Goal: Task Accomplishment & Management: Use online tool/utility

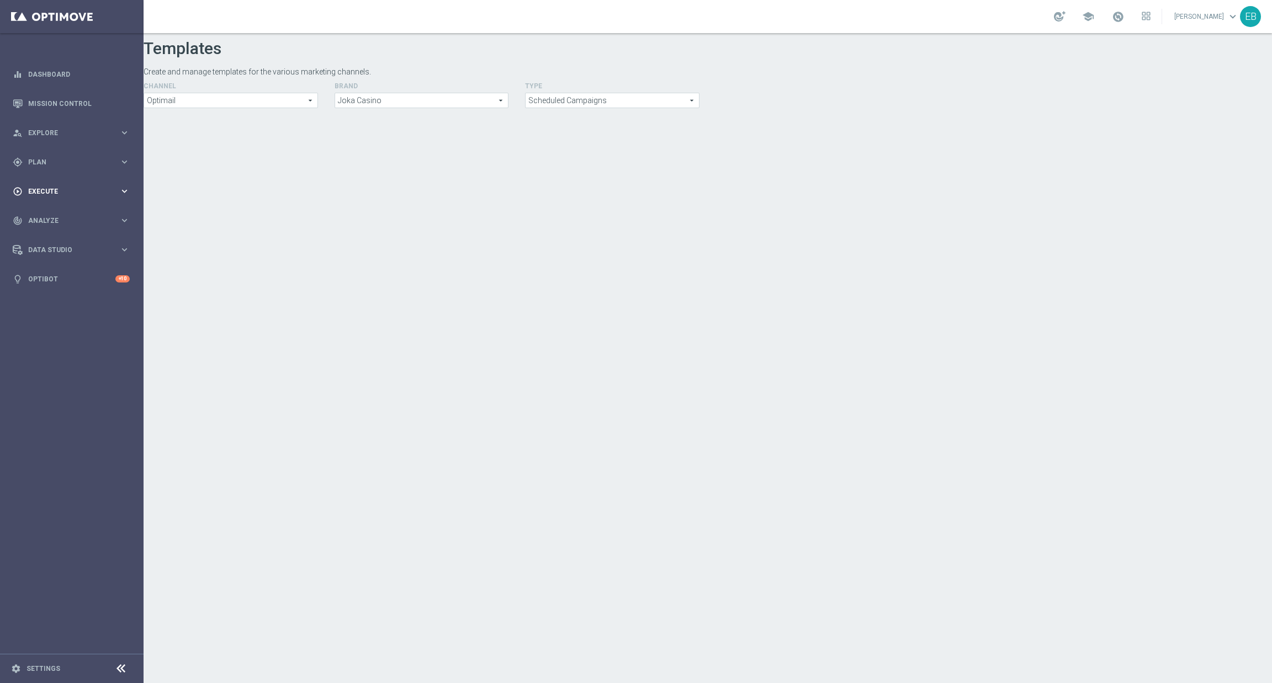
click at [63, 189] on span "Execute" at bounding box center [73, 191] width 91 height 7
click at [93, 170] on div "gps_fixed Plan keyboard_arrow_right" at bounding box center [71, 161] width 142 height 29
drag, startPoint x: 79, startPoint y: 219, endPoint x: 74, endPoint y: 224, distance: 7.0
click at [77, 219] on span "Templates" at bounding box center [68, 218] width 79 height 7
click at [59, 233] on link "Optimail" at bounding box center [74, 234] width 81 height 9
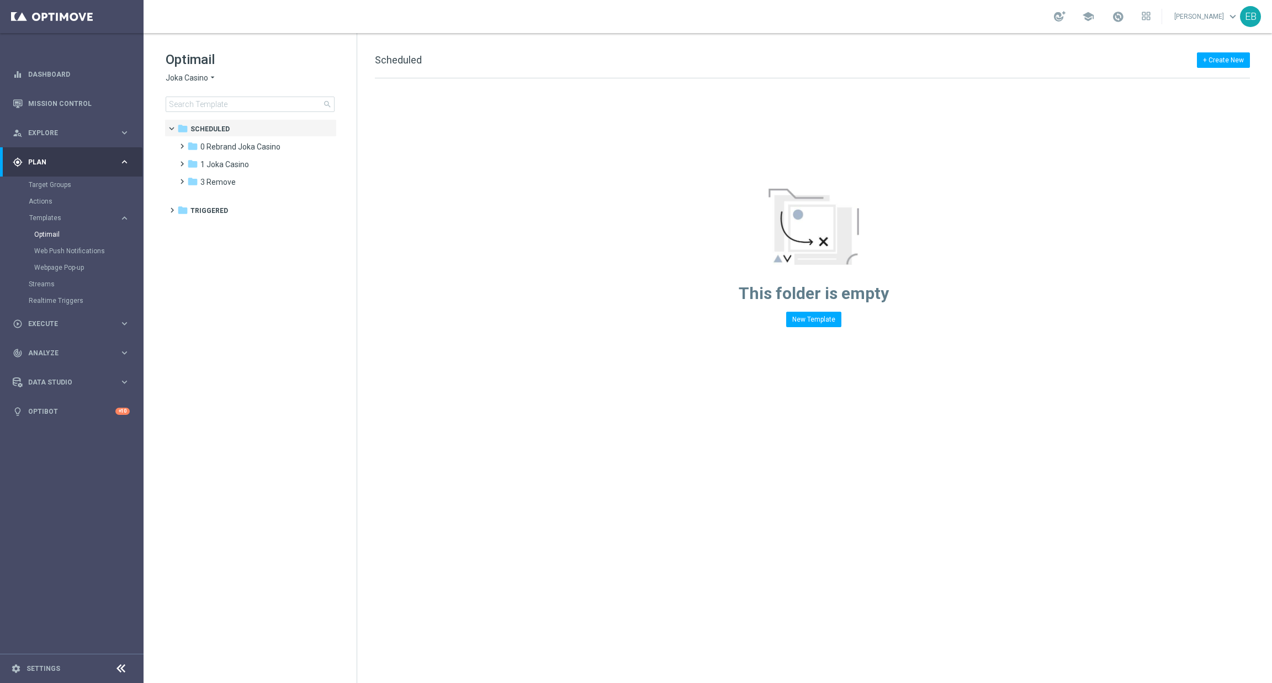
click at [206, 74] on span "Joka Casino" at bounding box center [187, 78] width 43 height 10
click at [194, 208] on div "IOM" at bounding box center [207, 209] width 83 height 13
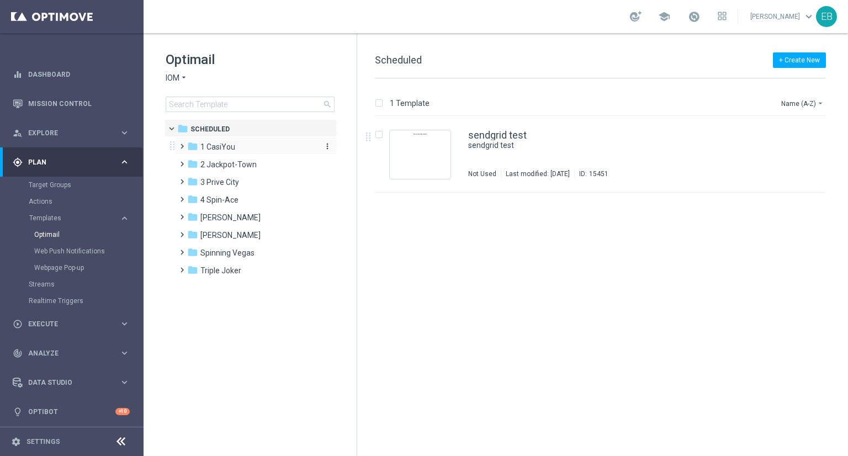
click at [247, 144] on div "folder 1 CasiYou" at bounding box center [250, 147] width 127 height 13
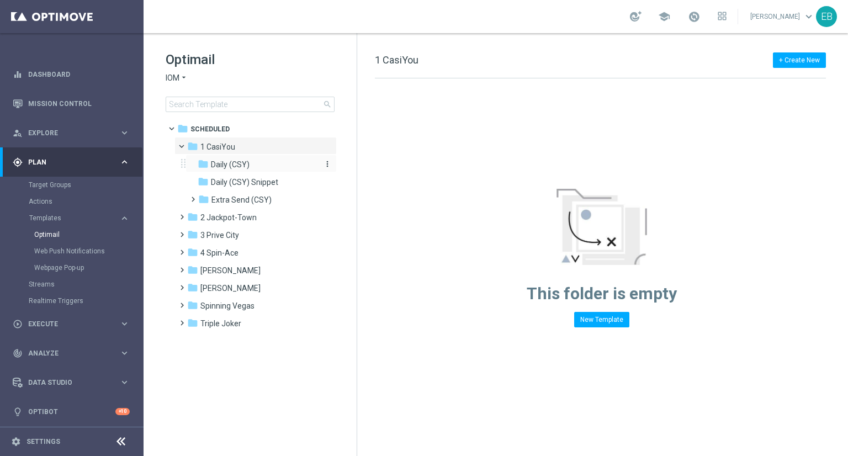
click at [265, 164] on div "folder Daily (CSY)" at bounding box center [257, 164] width 118 height 13
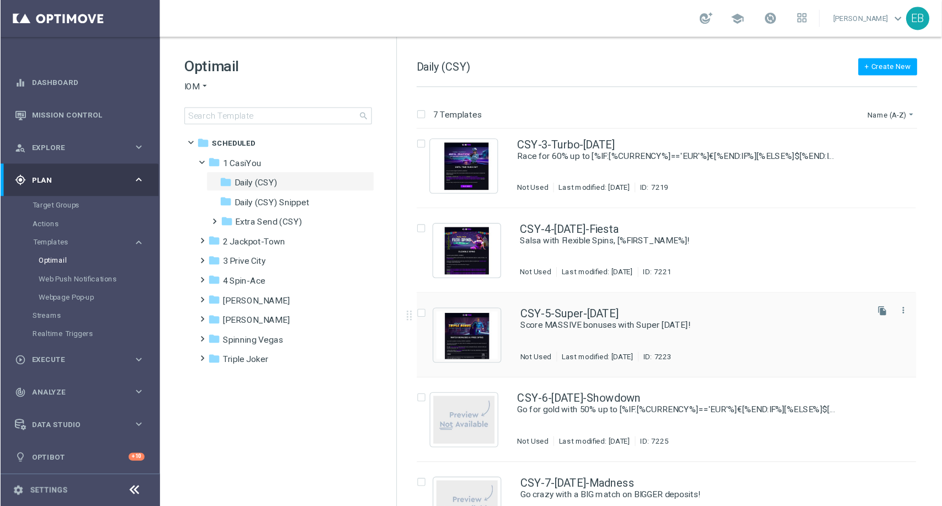
scroll to position [194, 0]
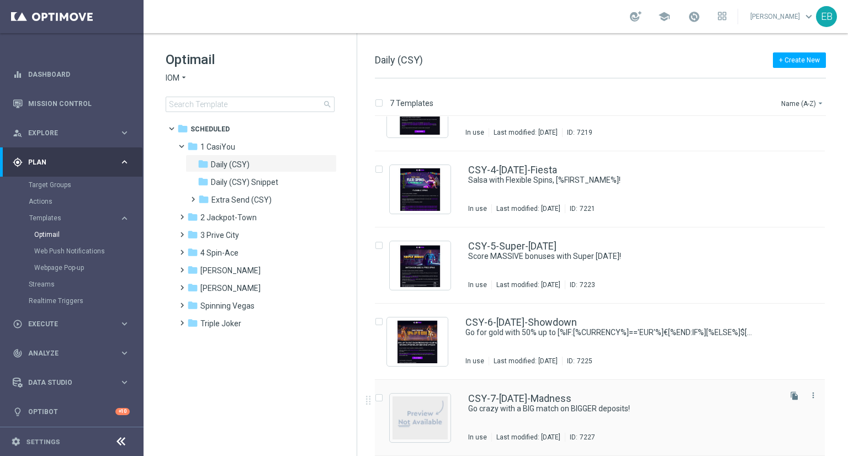
click at [682, 394] on div "CSY-7-[DATE]-Madness" at bounding box center [623, 399] width 310 height 10
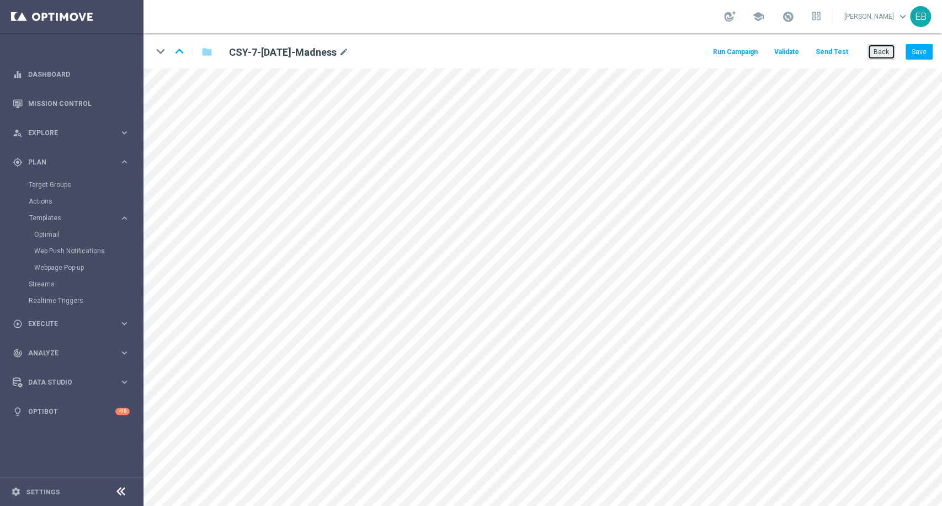
click at [879, 50] on button "Back" at bounding box center [882, 51] width 28 height 15
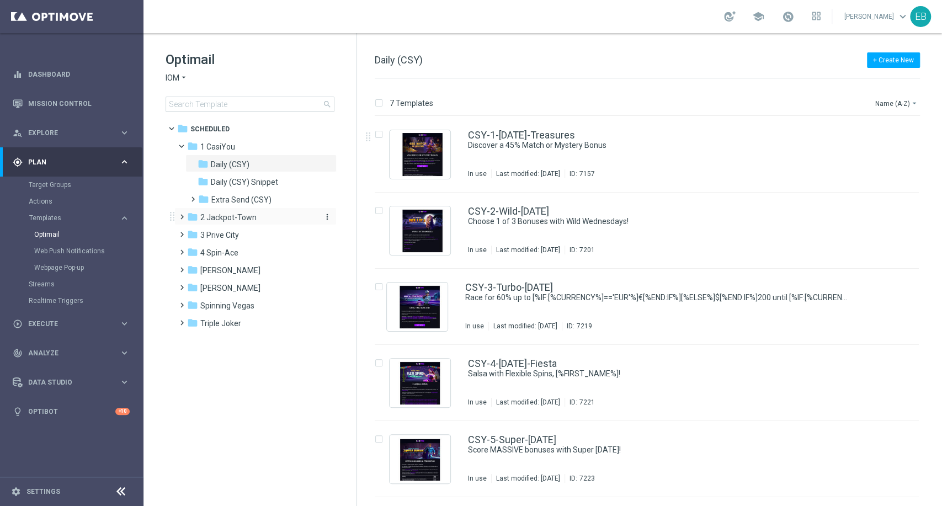
click at [262, 222] on div "folder 2 Jackpot-Town" at bounding box center [250, 217] width 127 height 13
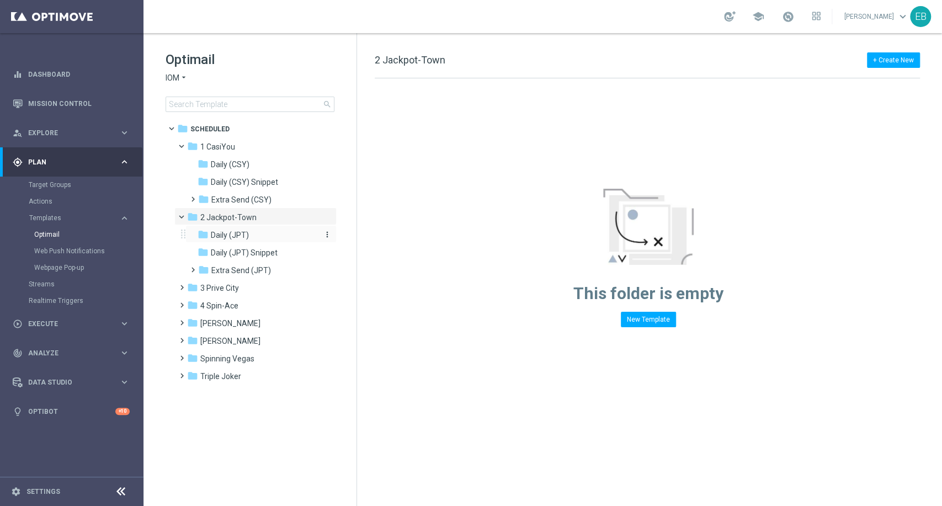
click at [248, 233] on div "folder Daily (JPT)" at bounding box center [257, 235] width 118 height 13
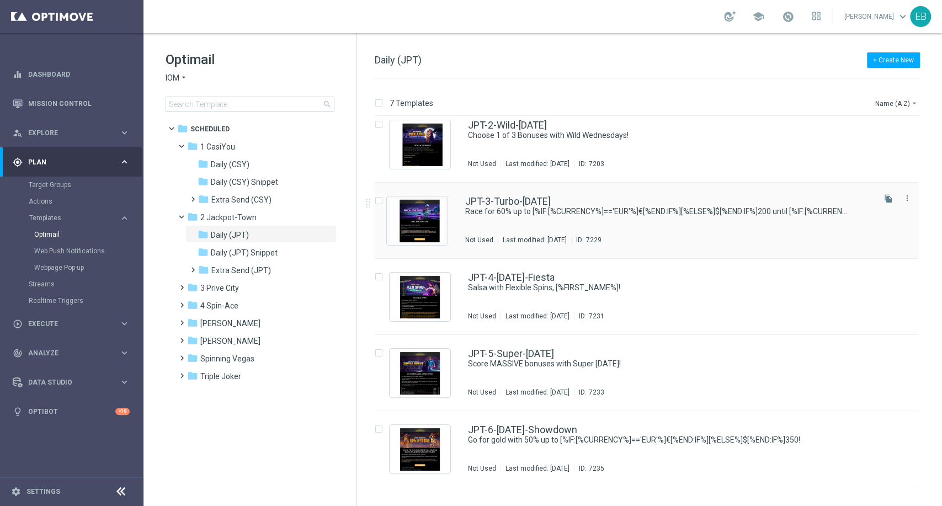
scroll to position [143, 0]
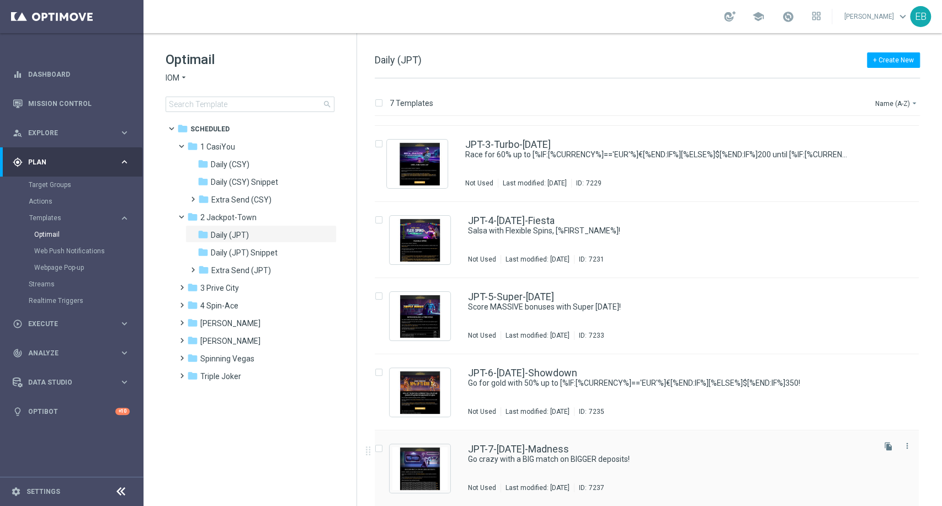
click at [720, 449] on div "JPT-7-[DATE]-Madness" at bounding box center [670, 449] width 405 height 10
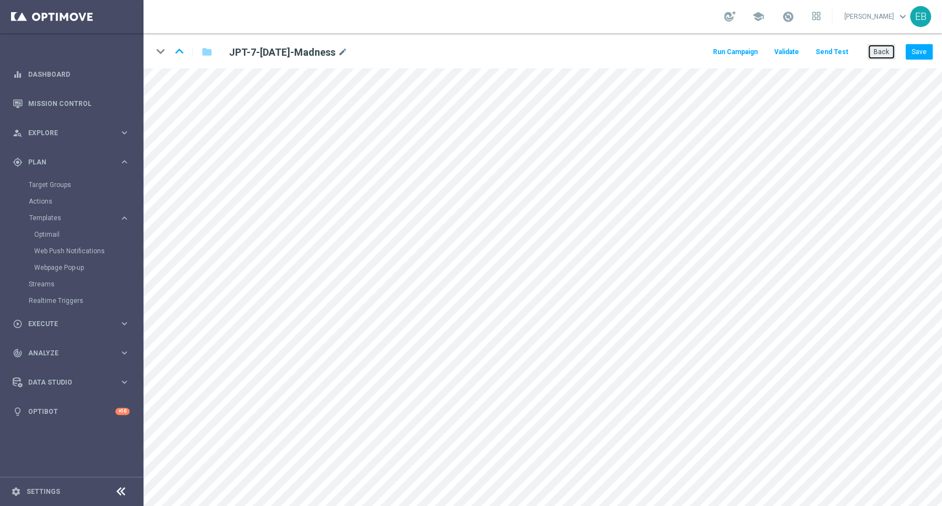
click at [888, 52] on button "Back" at bounding box center [882, 51] width 28 height 15
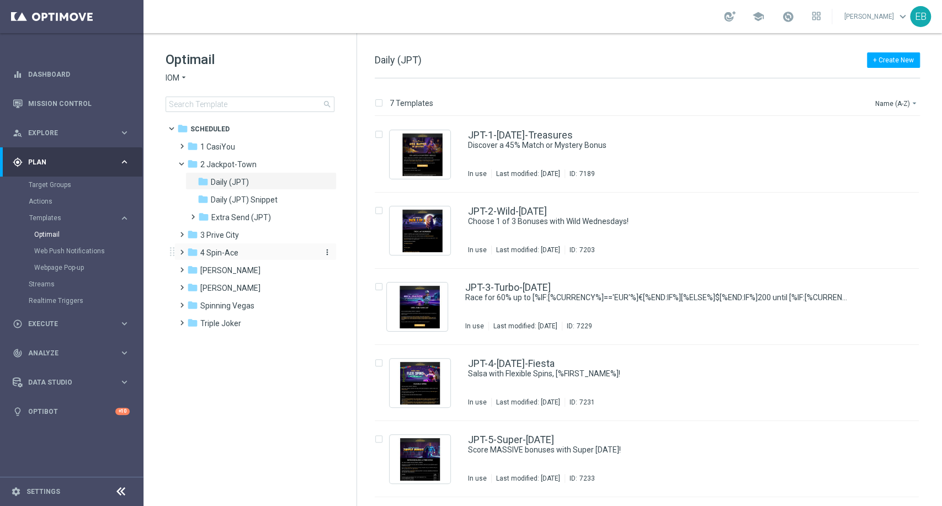
click at [235, 248] on span "4 Spin-Ace" at bounding box center [219, 253] width 38 height 10
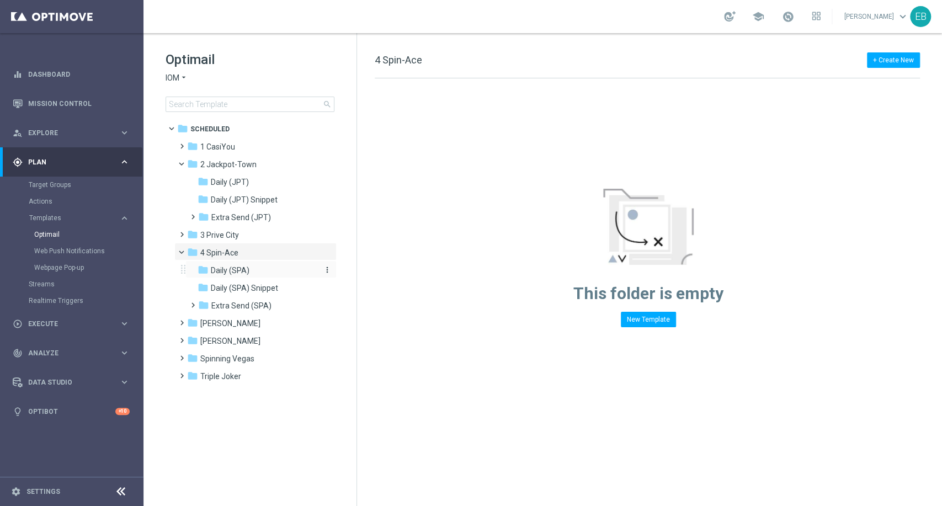
click at [269, 268] on div "folder Daily (SPA)" at bounding box center [257, 270] width 118 height 13
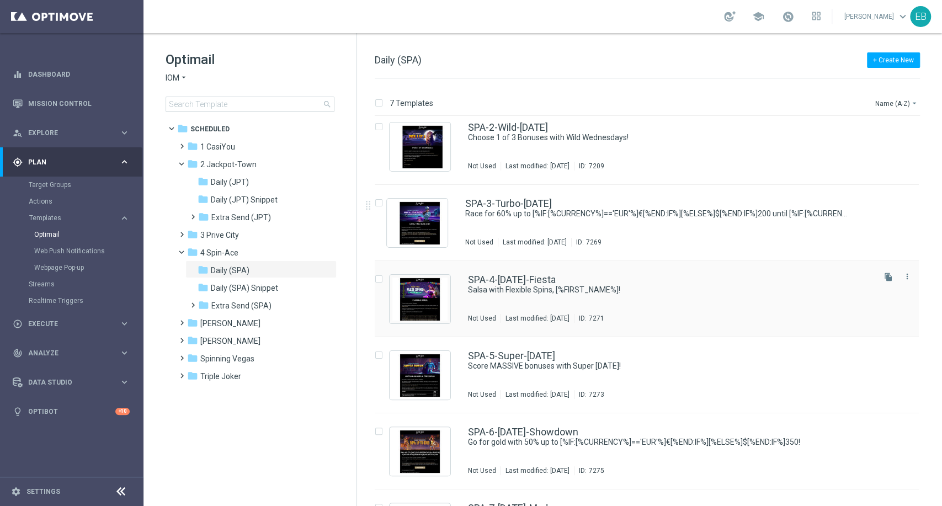
scroll to position [143, 0]
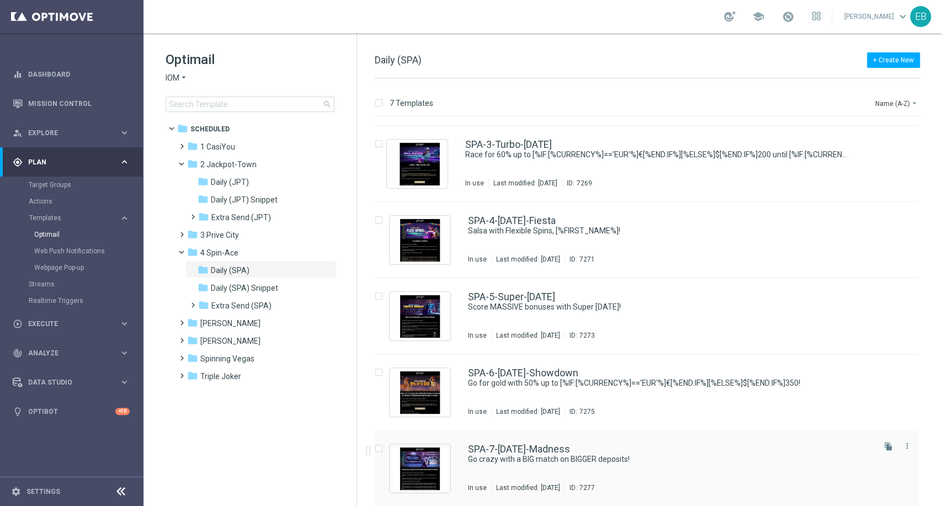
click at [739, 468] on div "SPA-7-[DATE]-Madness Go crazy with a BIG match on BIGGER deposits! In use Last …" at bounding box center [670, 468] width 405 height 48
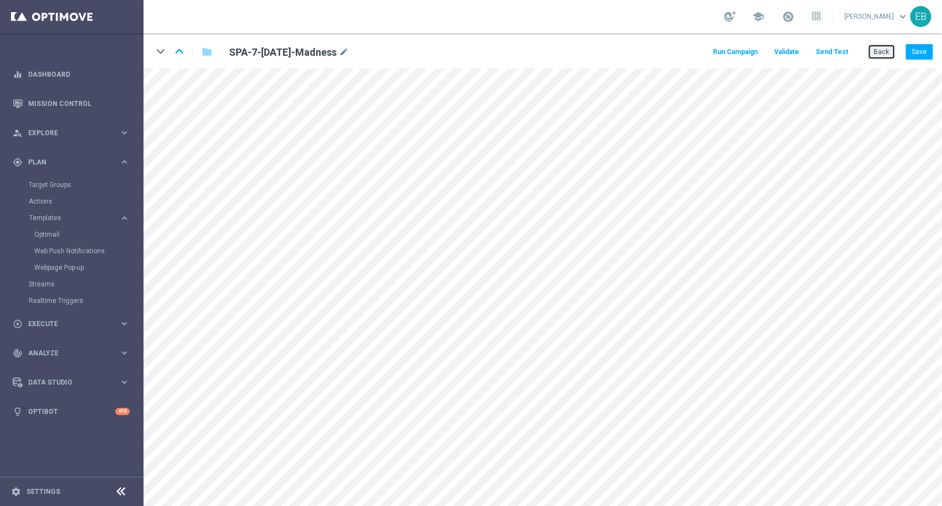
click at [874, 54] on button "Back" at bounding box center [882, 51] width 28 height 15
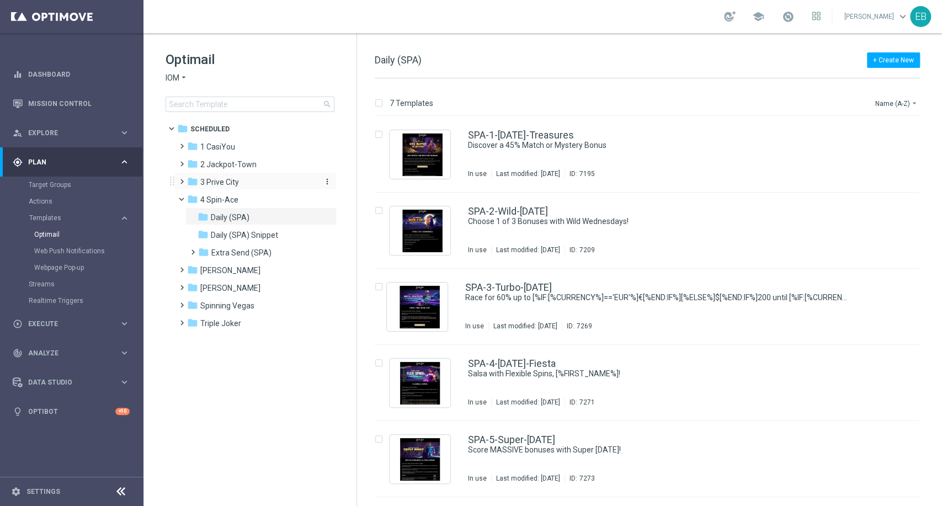
click at [237, 181] on span "3 Prive City" at bounding box center [219, 182] width 39 height 10
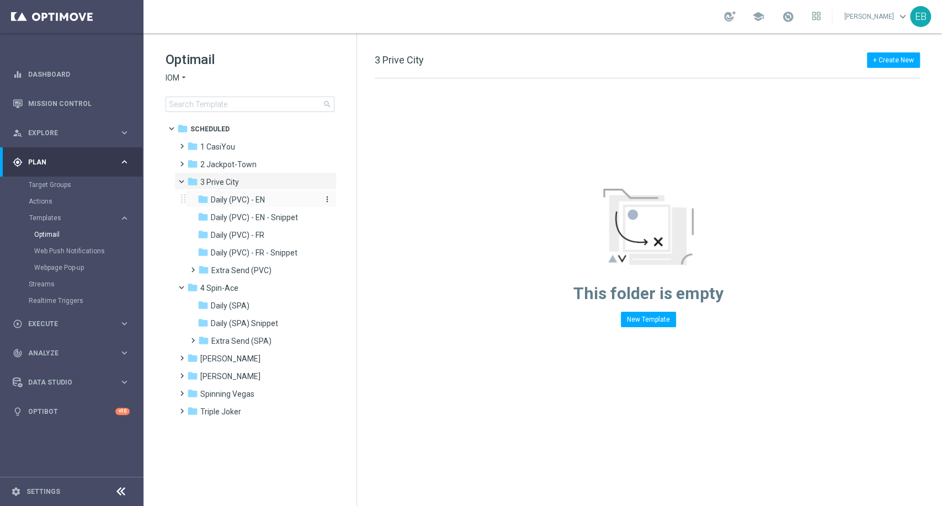
click at [268, 203] on div "folder Daily (PVC) - EN" at bounding box center [257, 200] width 118 height 13
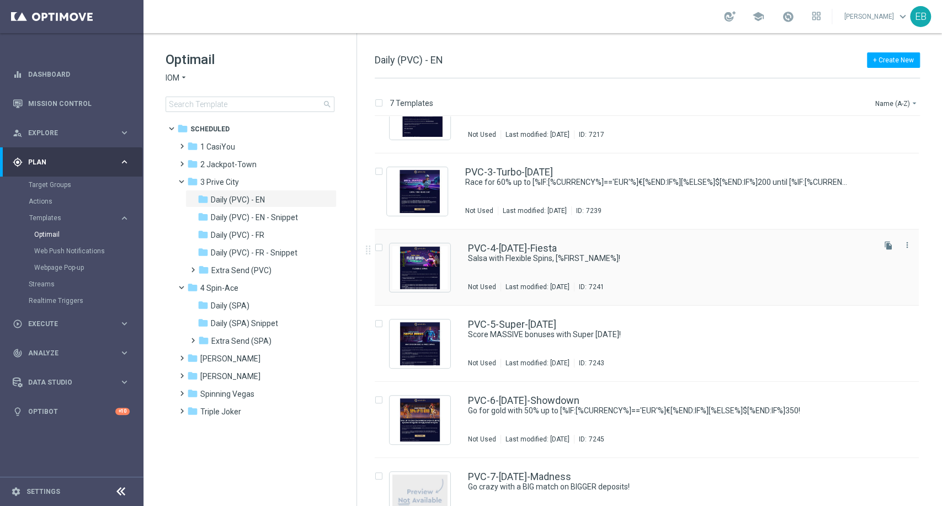
scroll to position [143, 0]
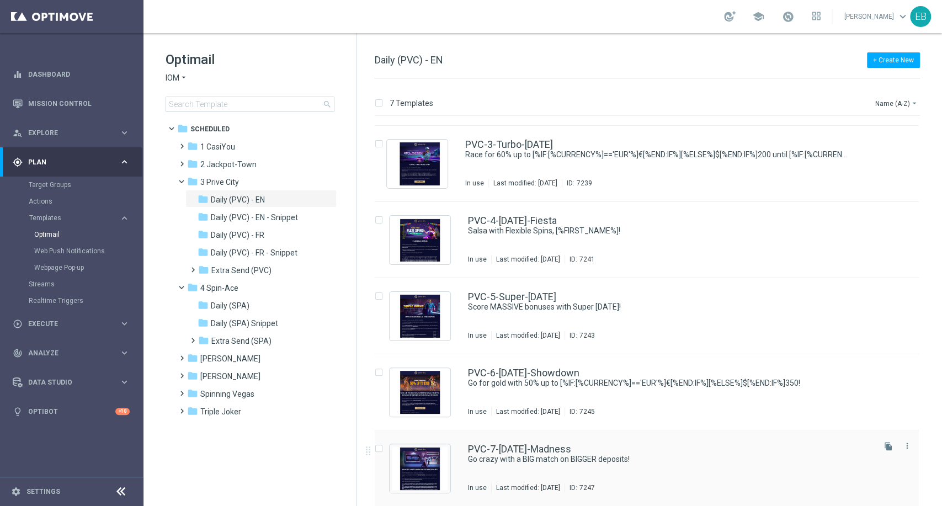
click at [738, 469] on div "PVC-7-[DATE]-Madness Go crazy with a BIG match on BIGGER deposits! In use Last …" at bounding box center [670, 468] width 405 height 48
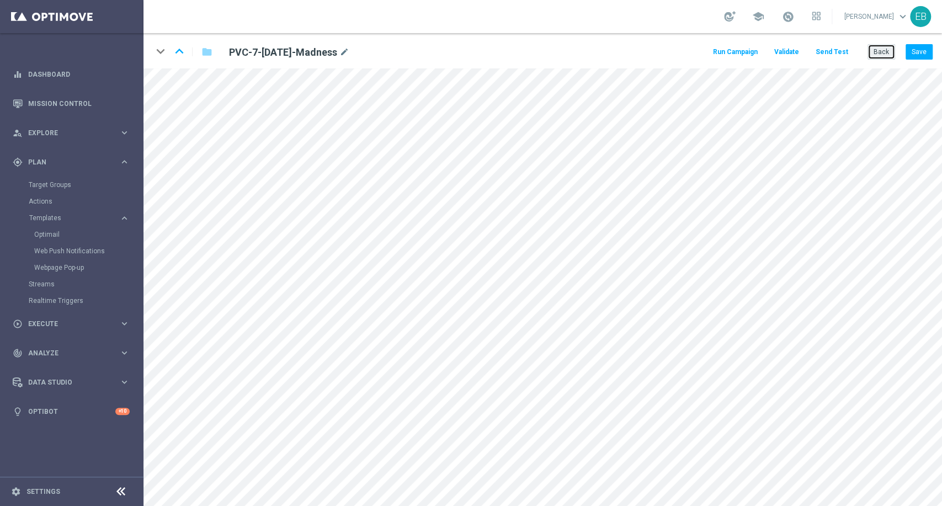
click at [884, 57] on button "Back" at bounding box center [882, 51] width 28 height 15
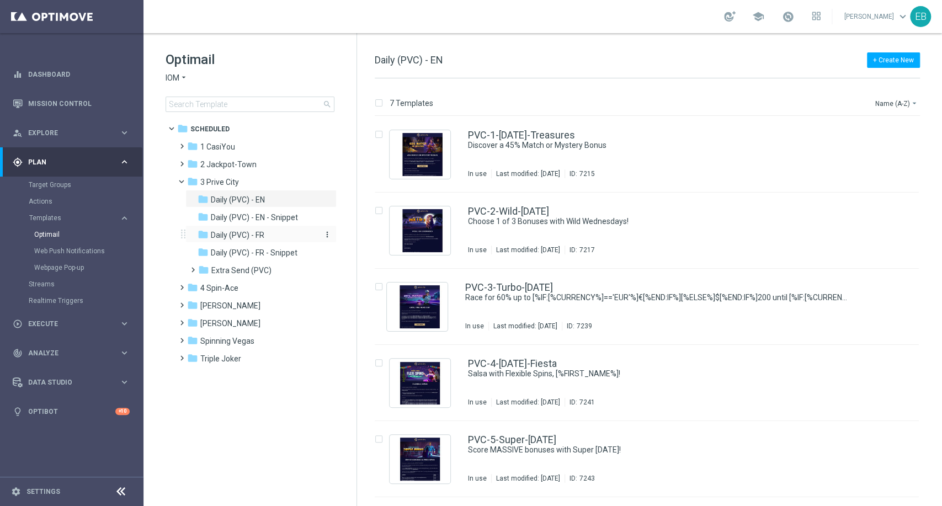
click at [267, 235] on div "folder Daily (PVC) - FR" at bounding box center [257, 235] width 118 height 13
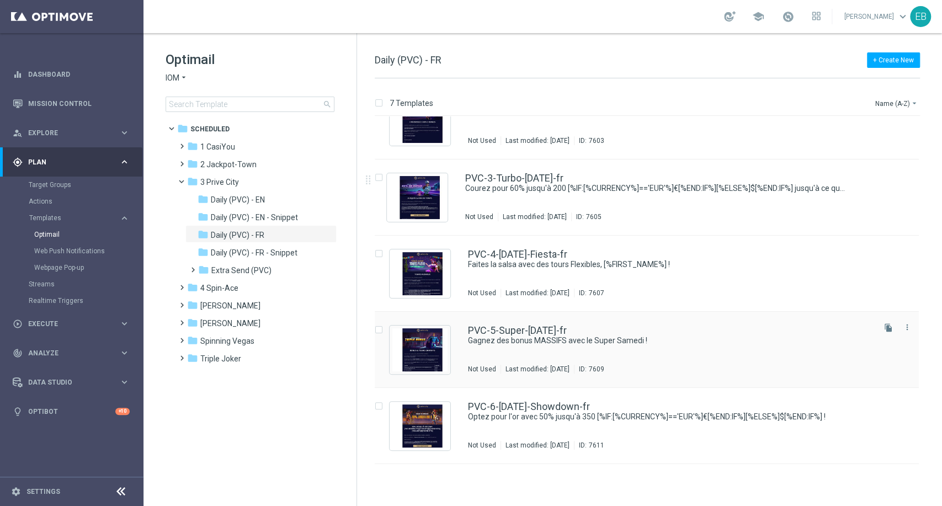
scroll to position [143, 0]
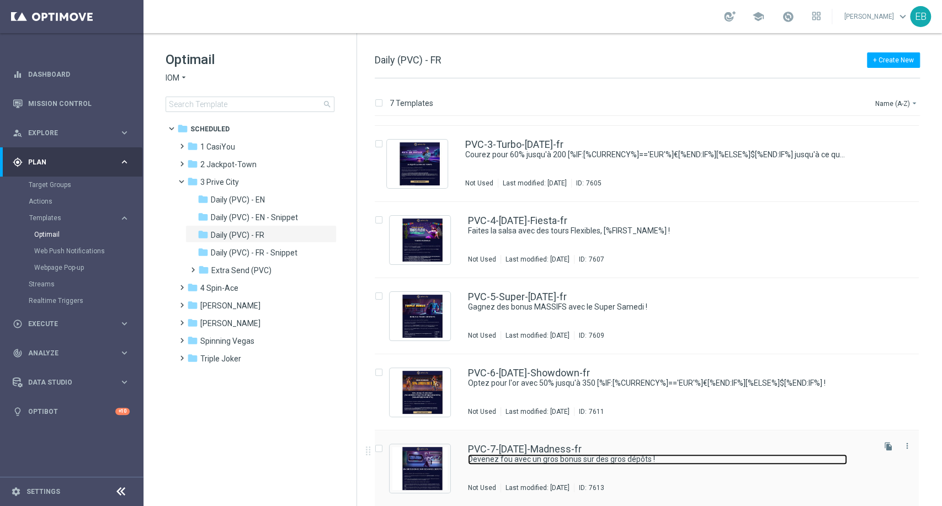
click at [738, 463] on link "Devenez fou avec un gros bonus sur des gros dépôts !" at bounding box center [657, 459] width 379 height 10
